Goal: Information Seeking & Learning: Learn about a topic

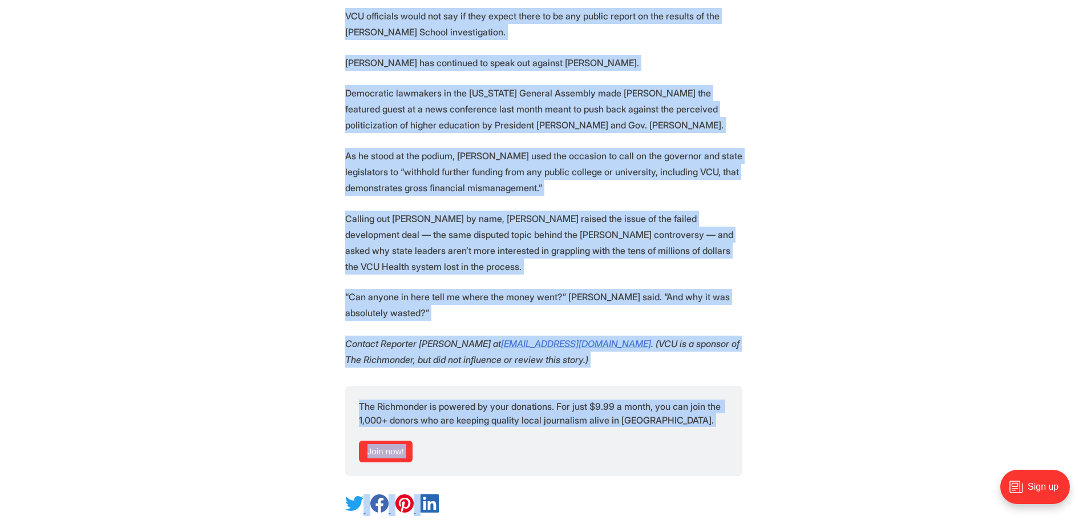
scroll to position [1864, 0]
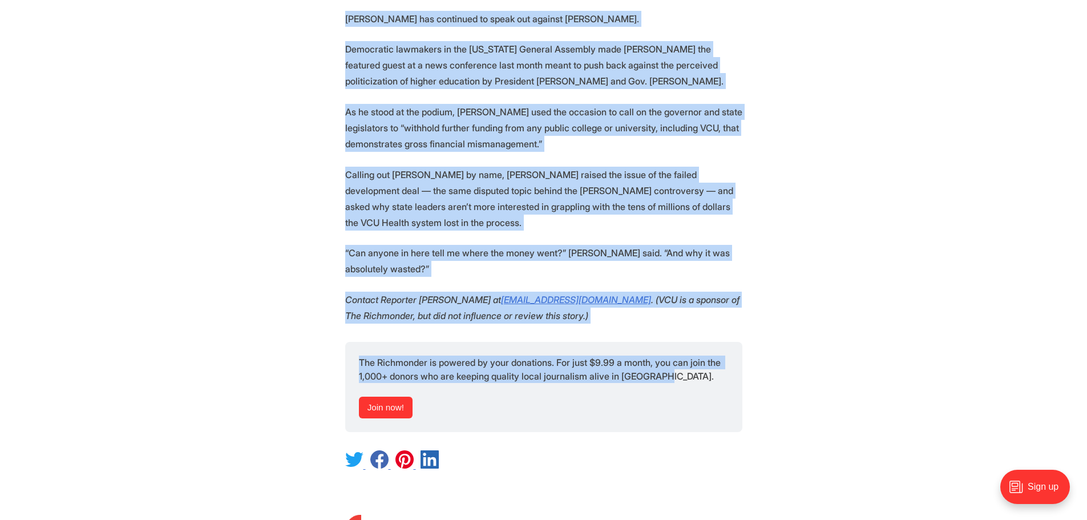
drag, startPoint x: 329, startPoint y: 84, endPoint x: 755, endPoint y: 298, distance: 477.0
copy article "[PERSON_NAME] [DATE] 4:53PM EDT 4 min [US_STATE][GEOGRAPHIC_DATA] has asked an …"
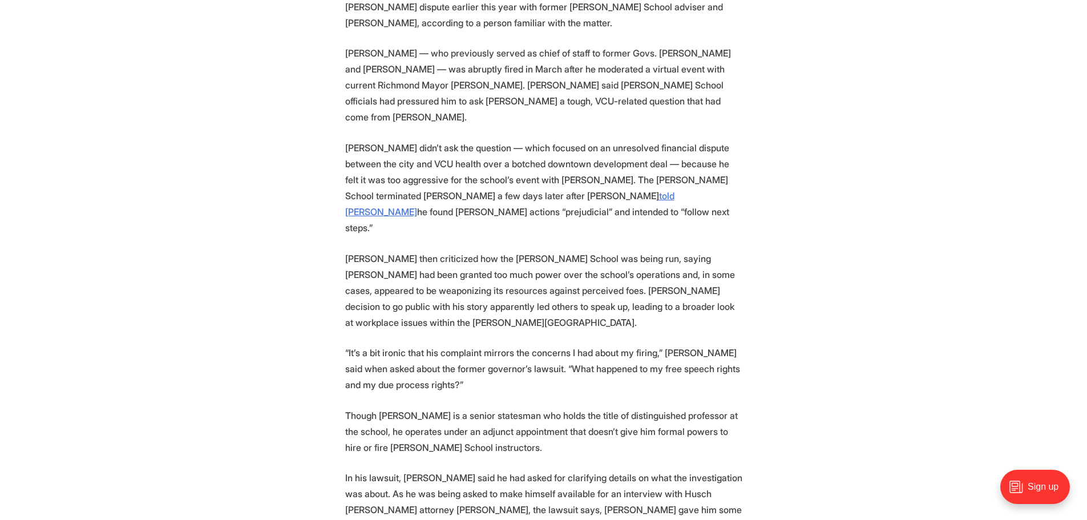
scroll to position [1147, 0]
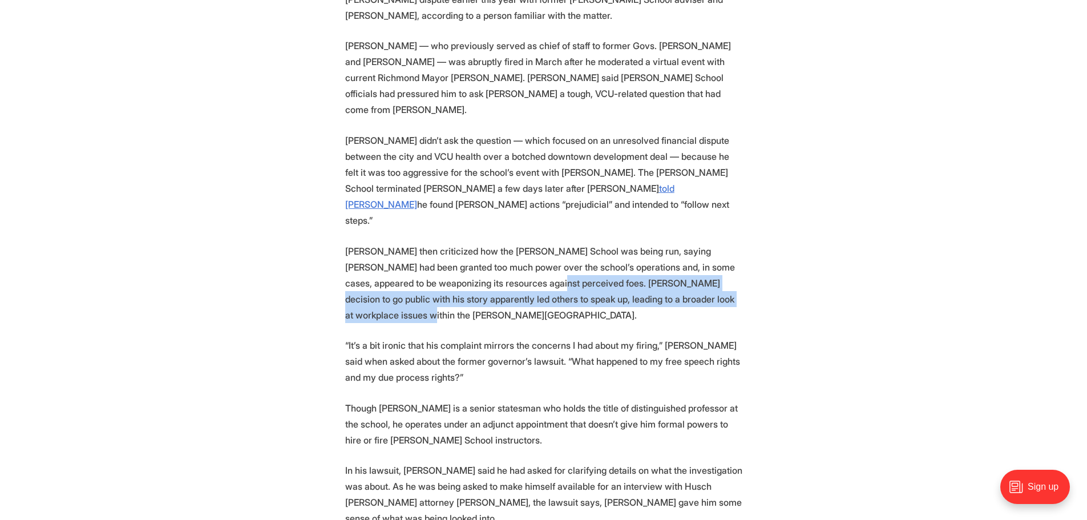
drag, startPoint x: 483, startPoint y: 235, endPoint x: 709, endPoint y: 245, distance: 226.8
click at [709, 245] on p "[PERSON_NAME] then criticized how the [PERSON_NAME] School was being run, sayin…" at bounding box center [543, 283] width 397 height 80
copy p "[PERSON_NAME] decision to go public with his story apparently led others to spe…"
click at [789, 229] on section "[US_STATE] Commonwealth University has asked an outside law firm to investigate…" at bounding box center [543, 249] width 1087 height 1881
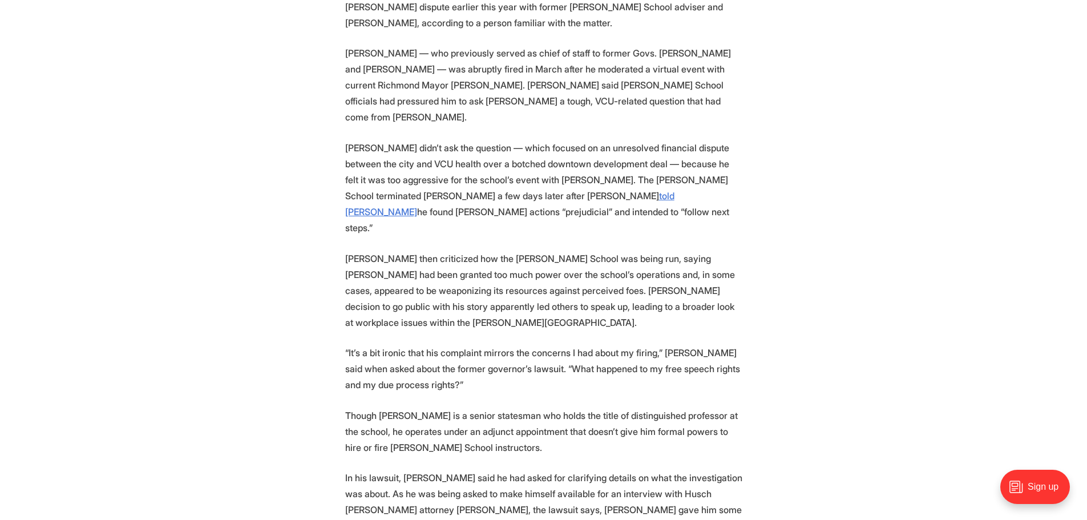
scroll to position [1143, 0]
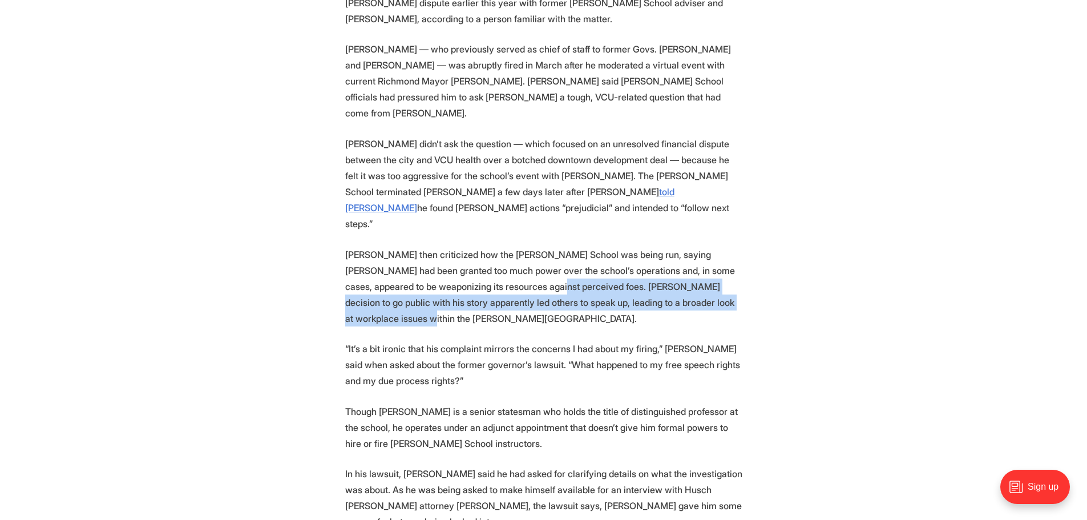
drag, startPoint x: 484, startPoint y: 238, endPoint x: 734, endPoint y: 260, distance: 251.0
click at [734, 260] on p "[PERSON_NAME] then criticized how the [PERSON_NAME] School was being run, sayin…" at bounding box center [543, 287] width 397 height 80
copy p "[PERSON_NAME] decision to go public with his story apparently led others to spe…"
click at [644, 260] on p "[PERSON_NAME] then criticized how the [PERSON_NAME] School was being run, sayin…" at bounding box center [543, 287] width 397 height 80
